Goal: Transaction & Acquisition: Purchase product/service

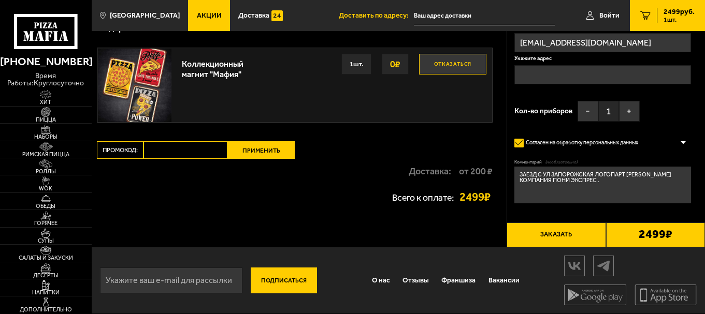
scroll to position [153, 0]
click at [626, 174] on textarea "ЗАЕЗД С УЛ ЗАПОРОЖСКАЯ ЛОГОПАРТ [PERSON_NAME] КОМПАНИЯ ПОНИ ЭКСПРЕС ." at bounding box center [602, 185] width 176 height 37
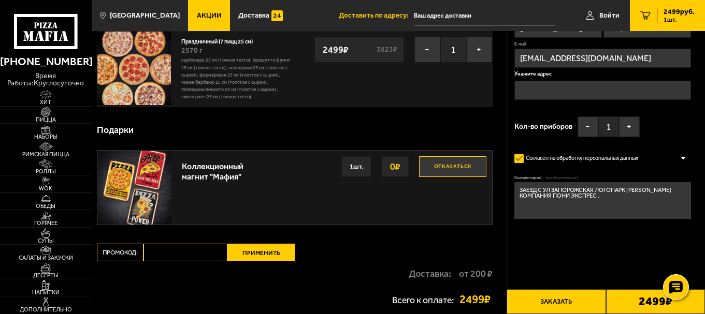
scroll to position [0, 0]
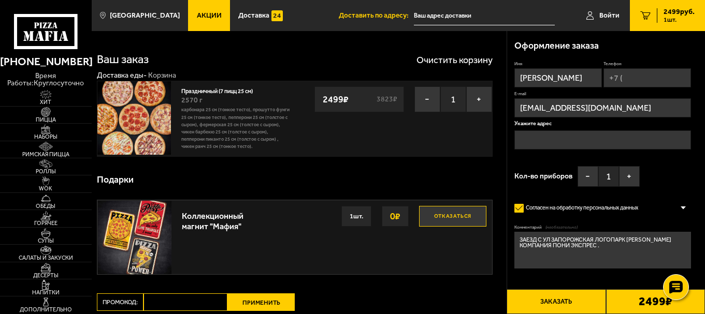
type textarea "ЗАЕЗД С УЛ ЗАПОРОЖСКАЯ ЛОГОПАРК [PERSON_NAME] КОМПАНИЯ ПОНИ ЭКСПРЕС ."
click at [531, 136] on input "text" at bounding box center [602, 140] width 176 height 19
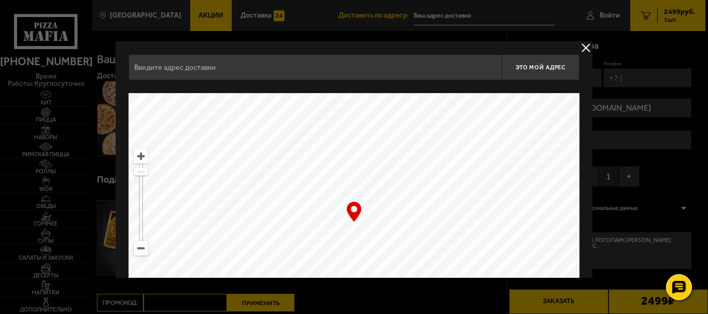
click at [180, 65] on input "text" at bounding box center [314, 67] width 373 height 26
type input "П"
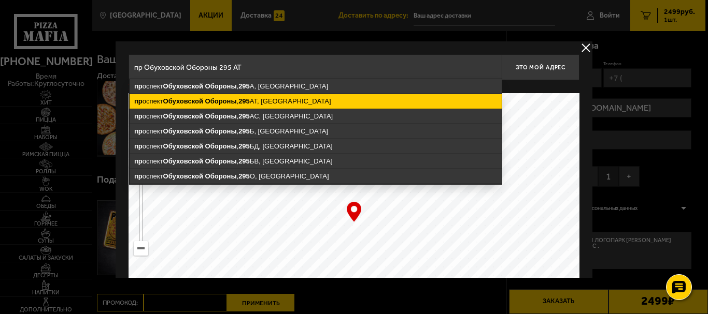
click at [250, 99] on ymaps "295" at bounding box center [243, 101] width 11 height 8
type input "[GEOGRAPHIC_DATA], [GEOGRAPHIC_DATA], 295АТ"
type input "[STREET_ADDRESS]"
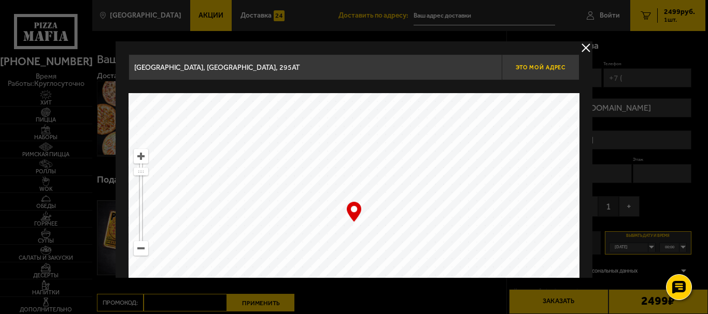
click at [521, 65] on span "Это мой адрес" at bounding box center [540, 67] width 50 height 7
type input "[STREET_ADDRESS]"
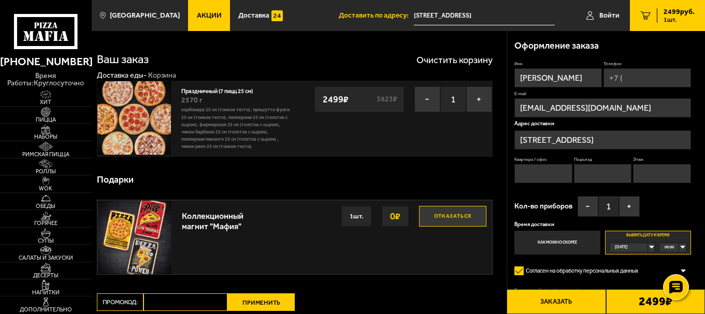
click at [648, 248] on div "[DATE]" at bounding box center [629, 247] width 38 height 8
click at [636, 263] on li "[DATE]" at bounding box center [632, 265] width 44 height 9
click at [683, 245] on div "00:00" at bounding box center [672, 247] width 26 height 8
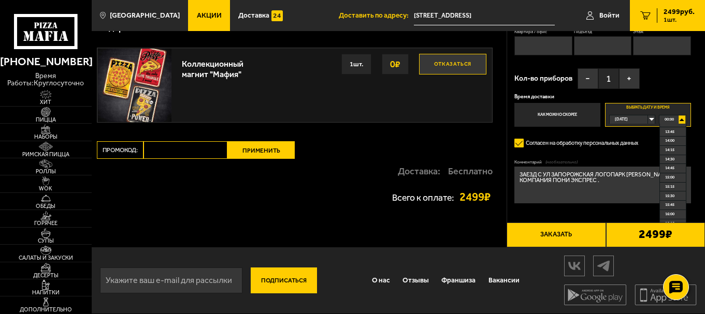
scroll to position [474, 0]
click at [670, 142] on span "13:15" at bounding box center [669, 140] width 9 height 8
click at [682, 119] on div "13:15" at bounding box center [672, 120] width 26 height 8
click at [668, 150] on span "13:15" at bounding box center [669, 148] width 9 height 8
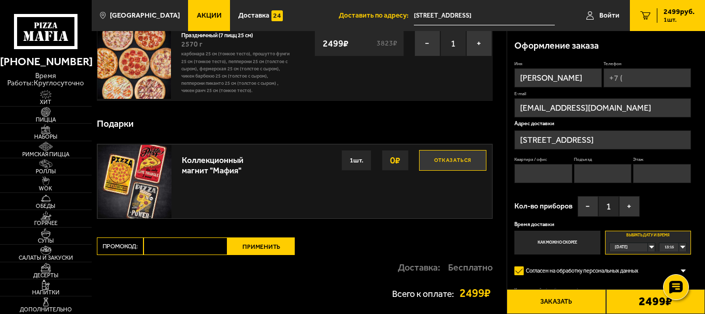
scroll to position [0, 0]
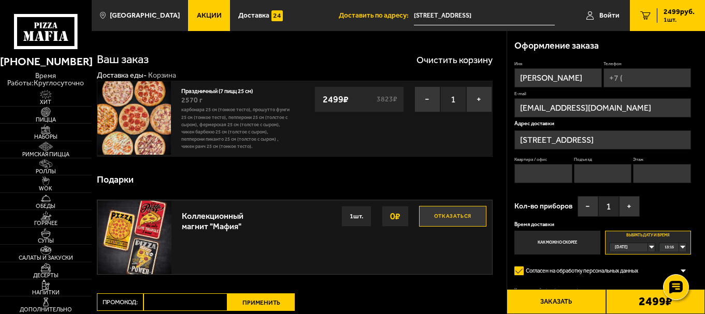
click at [641, 81] on input "Телефон" at bounding box center [648, 77] width 88 height 19
type input "[PHONE_NUMBER]"
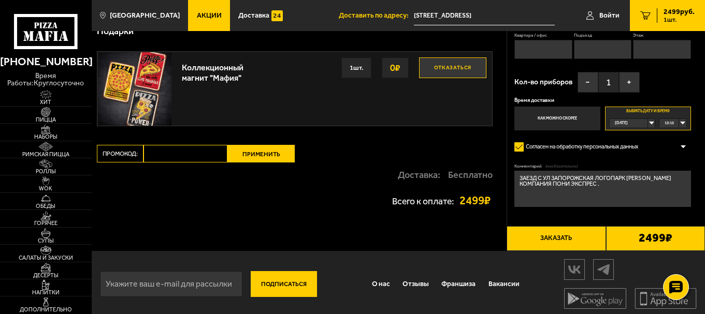
scroll to position [153, 0]
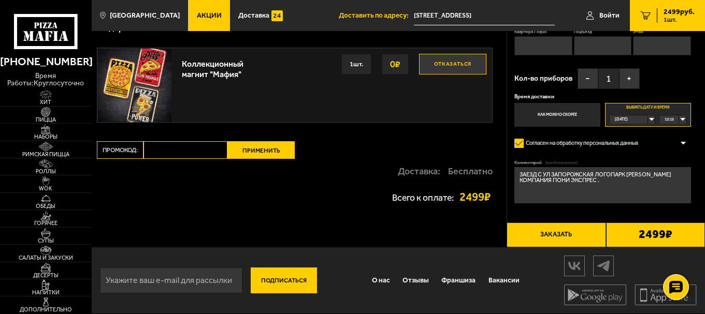
click at [542, 232] on button "Заказать" at bounding box center [556, 235] width 99 height 25
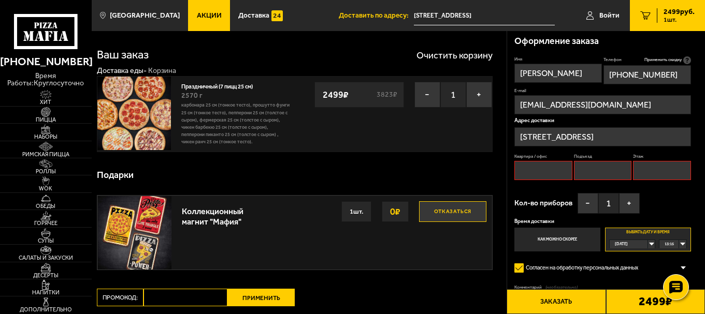
scroll to position [0, 0]
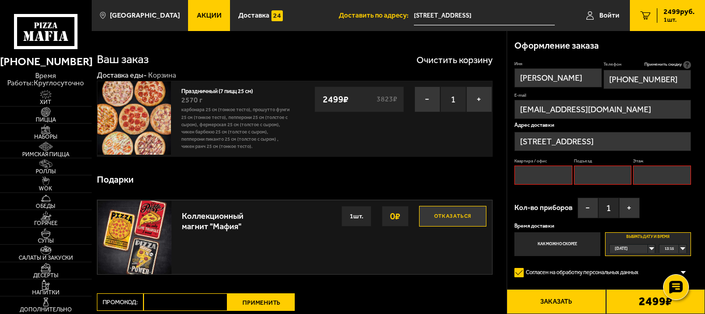
click at [584, 175] on input "Подъезд" at bounding box center [603, 175] width 58 height 19
type input "2"
click at [641, 173] on input "Этаж" at bounding box center [662, 175] width 58 height 19
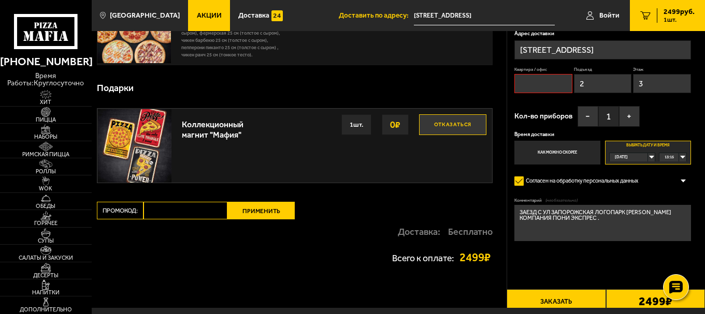
scroll to position [153, 0]
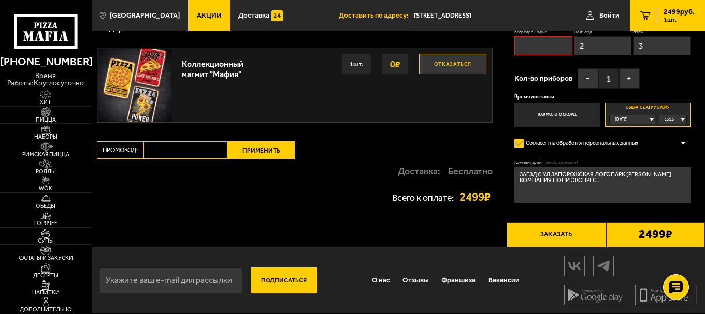
type input "3"
click at [550, 234] on button "Заказать" at bounding box center [556, 235] width 99 height 25
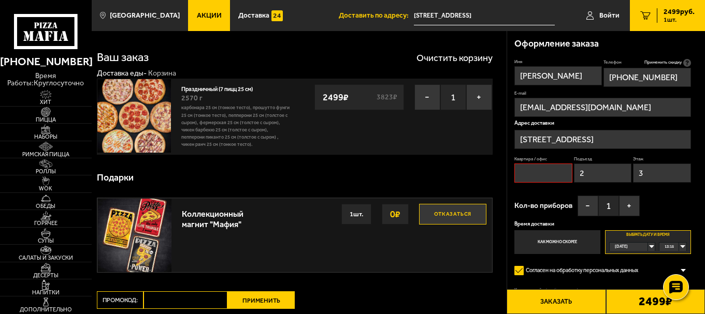
scroll to position [0, 0]
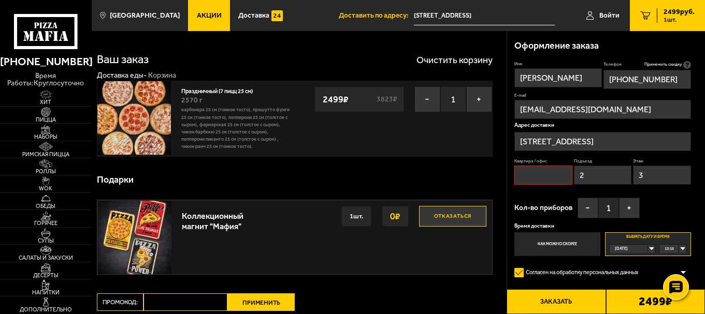
click at [530, 179] on input "Квартира / офис" at bounding box center [543, 175] width 58 height 19
type input "[PERSON_NAME]"
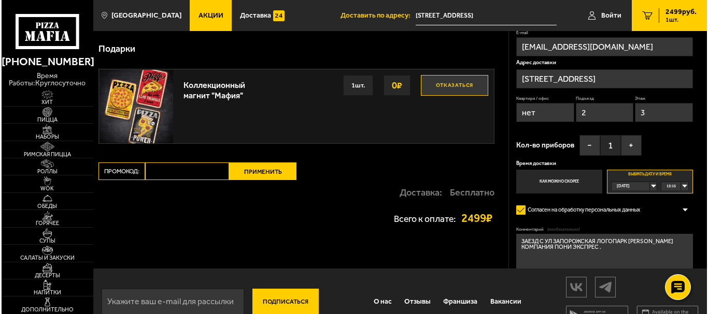
scroll to position [153, 0]
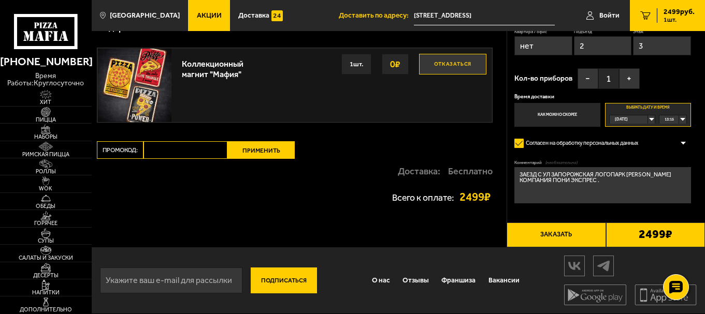
type input "нет"
click at [564, 238] on button "Заказать" at bounding box center [556, 235] width 99 height 25
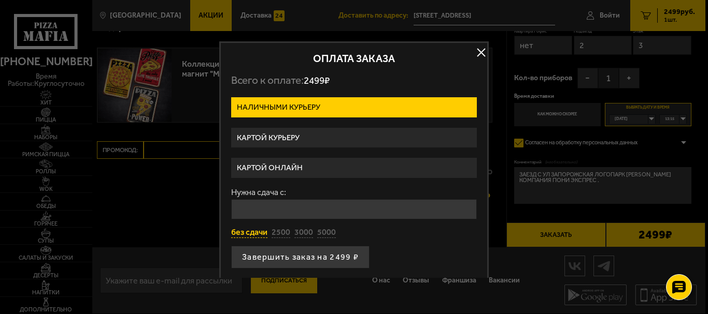
click at [246, 233] on button "без сдачи" at bounding box center [249, 232] width 36 height 11
type input "0"
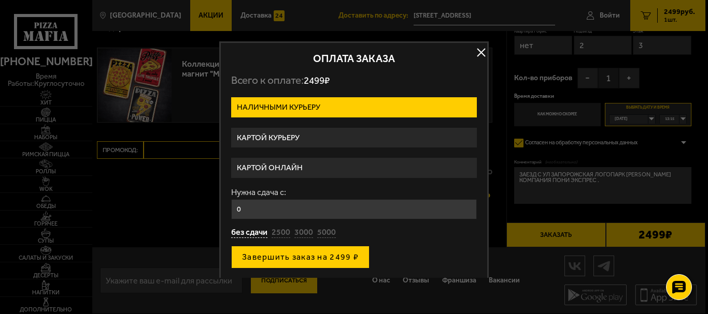
click at [290, 255] on button "Завершить заказ на 2499 ₽" at bounding box center [300, 257] width 138 height 23
